Goal: Transaction & Acquisition: Book appointment/travel/reservation

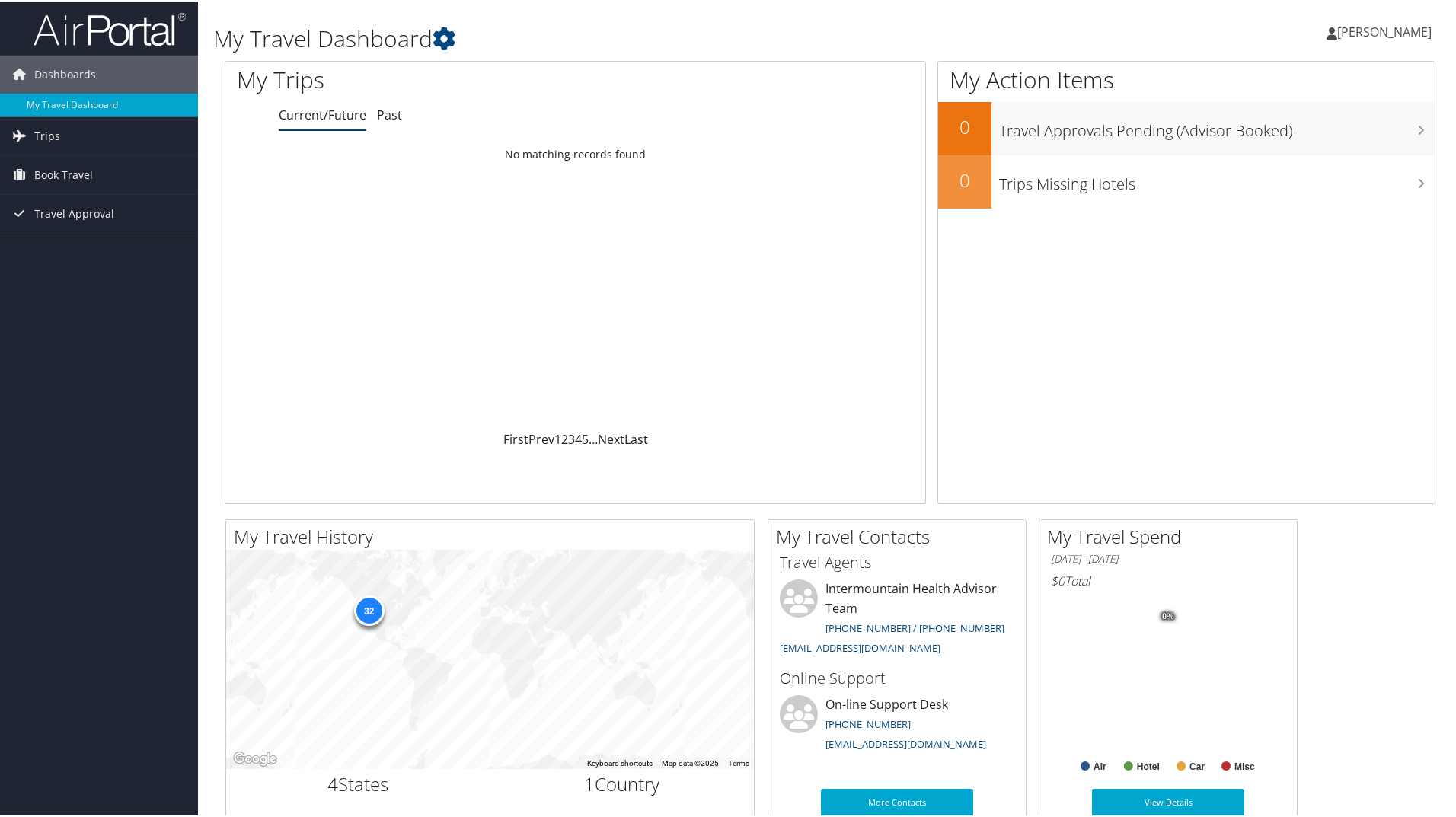
click at [325, 122] on link "Current/Future" at bounding box center [323, 113] width 87 height 17
click at [50, 133] on span "Trips" at bounding box center [47, 135] width 26 height 38
click at [66, 242] on span "Book Travel" at bounding box center [64, 242] width 59 height 38
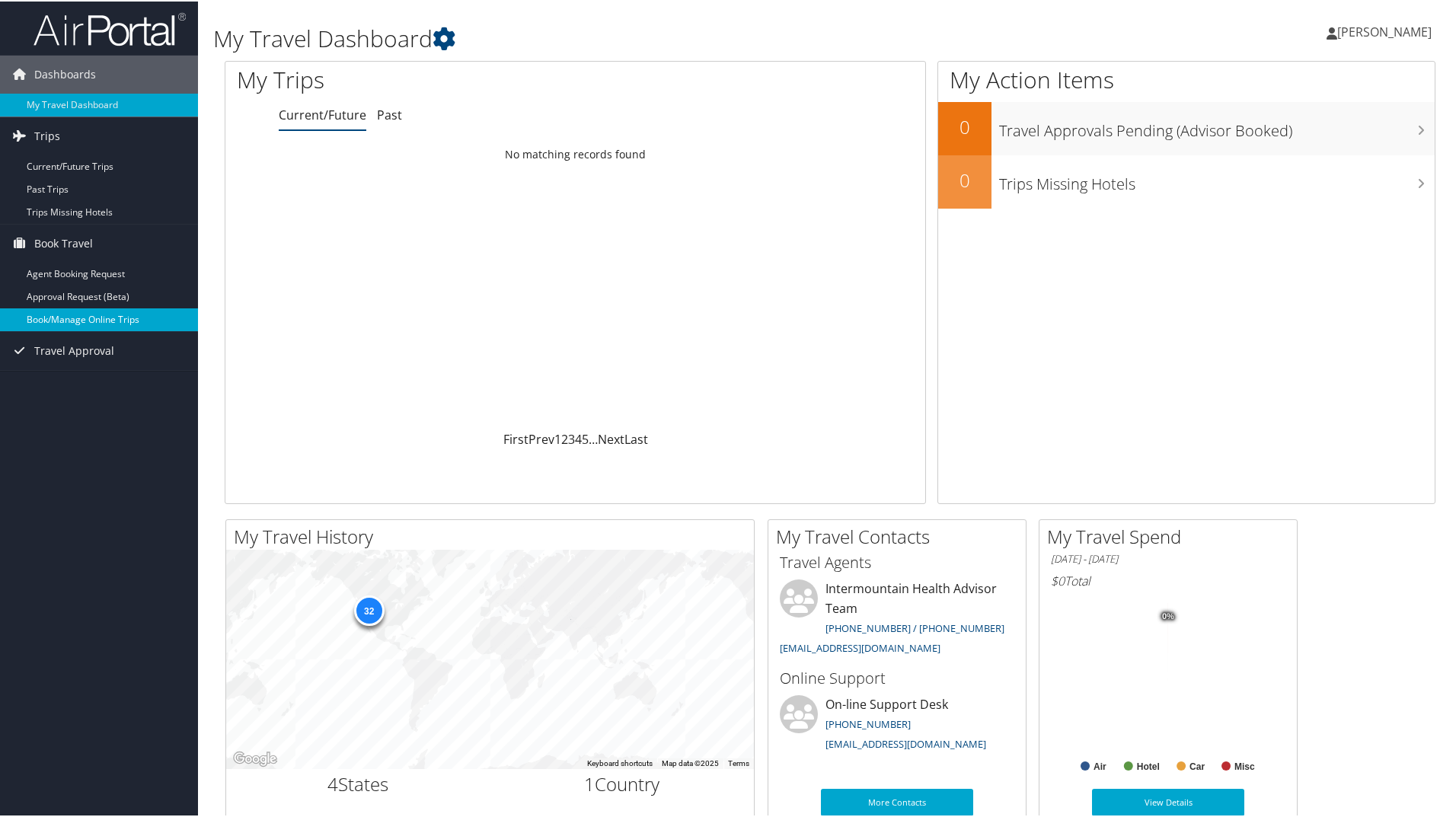
click at [83, 317] on link "Book/Manage Online Trips" at bounding box center [99, 319] width 198 height 23
